Goal: Task Accomplishment & Management: Complete application form

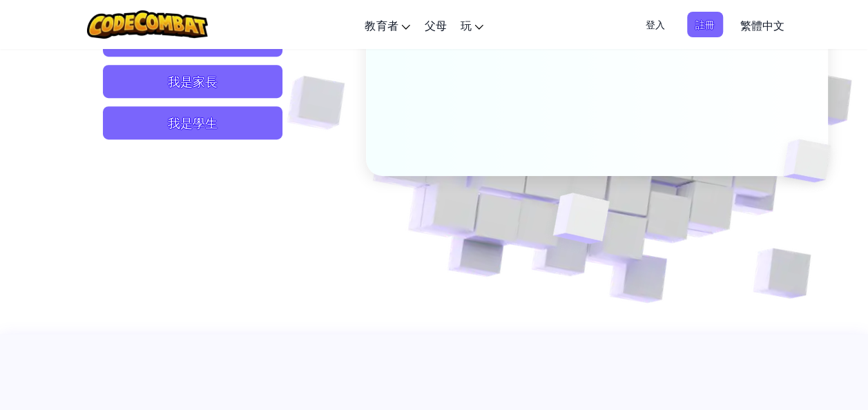
scroll to position [358, 0]
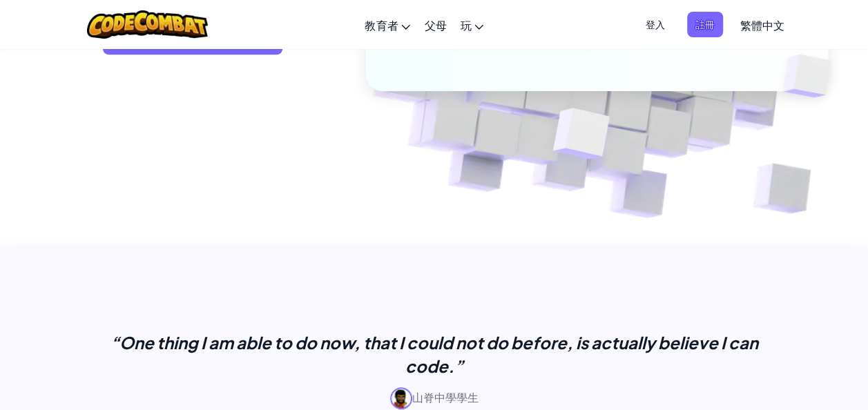
drag, startPoint x: 837, startPoint y: 229, endPoint x: 832, endPoint y: 235, distance: 7.8
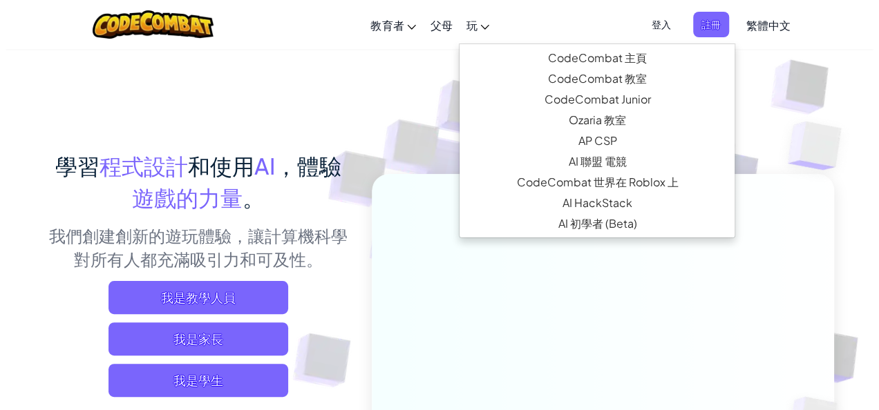
scroll to position [0, 0]
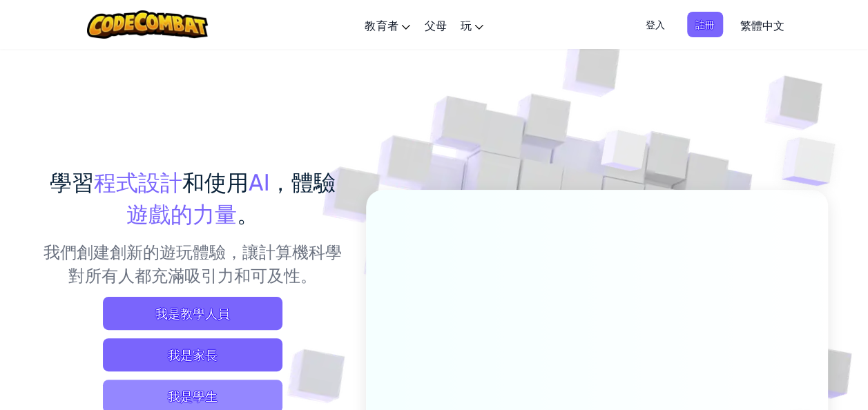
click at [210, 384] on span "我是學生" at bounding box center [193, 396] width 180 height 33
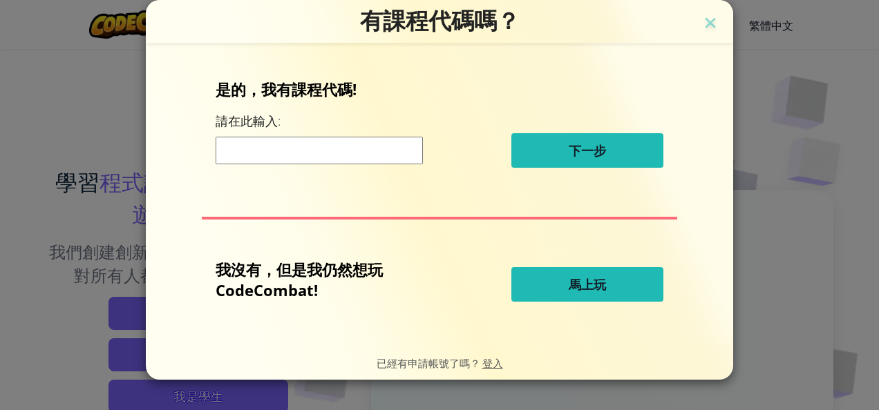
click at [327, 147] on input at bounding box center [318, 151] width 207 height 28
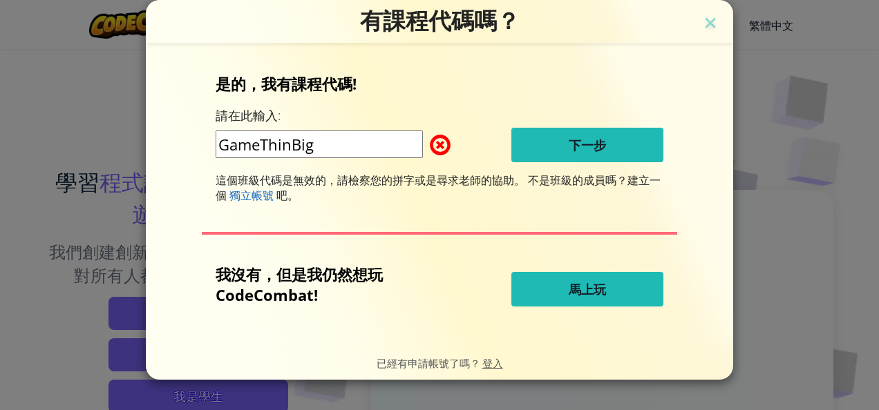
drag, startPoint x: 260, startPoint y: 148, endPoint x: 282, endPoint y: 137, distance: 24.7
click at [260, 148] on input "GameThinBig" at bounding box center [318, 145] width 207 height 28
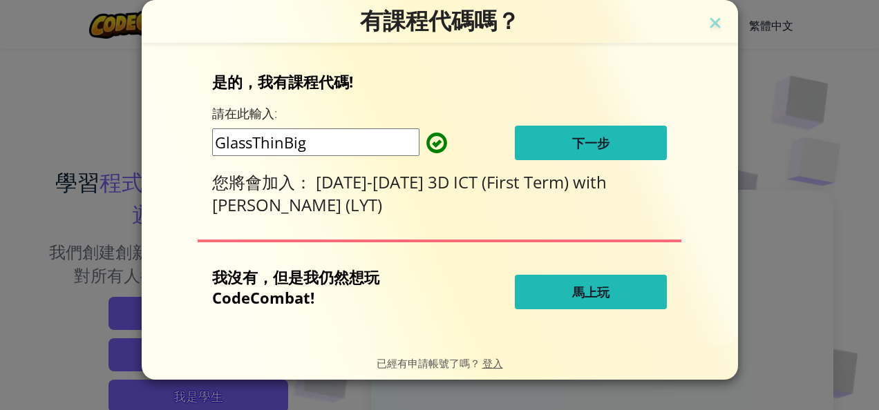
type input "GlassThinBig"
click at [584, 143] on span "下一步" at bounding box center [590, 143] width 37 height 17
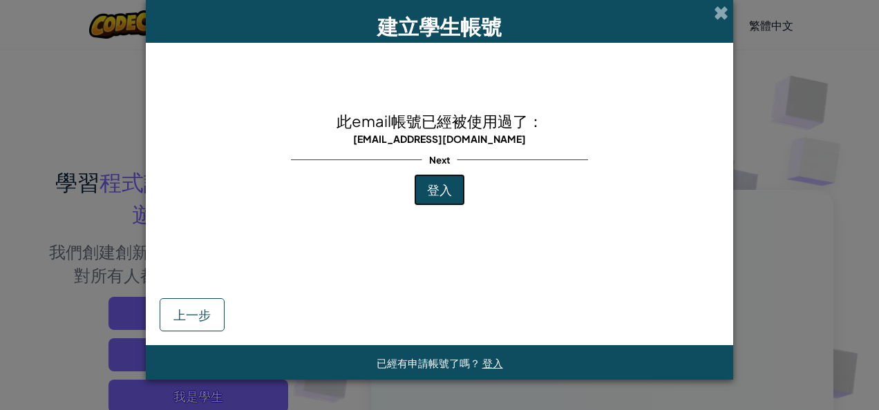
click at [452, 202] on button "登入" at bounding box center [439, 190] width 51 height 32
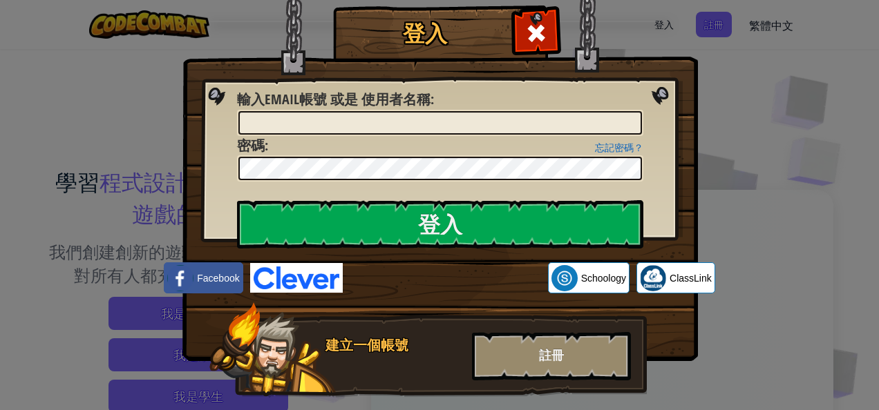
click at [445, 134] on div at bounding box center [440, 123] width 406 height 26
click at [437, 119] on input "輸入Email帳號 或是 使用者名稱 :" at bounding box center [439, 122] width 403 height 23
